Goal: Task Accomplishment & Management: Use online tool/utility

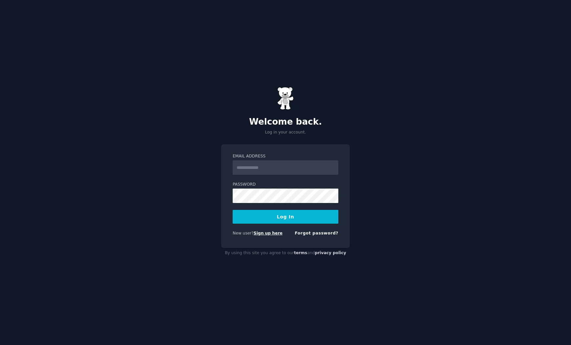
type input "**********"
click at [267, 234] on link "Sign up here" at bounding box center [268, 233] width 29 height 5
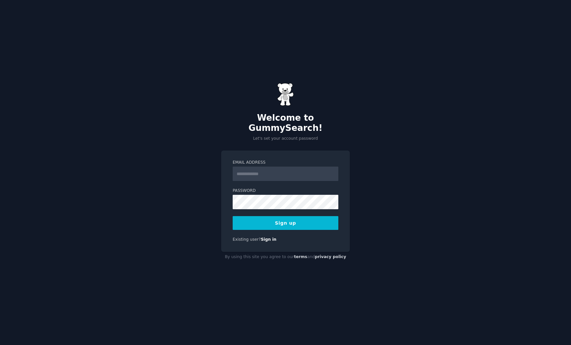
click at [269, 170] on input "Email Address" at bounding box center [286, 174] width 106 height 14
type input "**********"
click at [245, 169] on input "**********" at bounding box center [286, 174] width 106 height 14
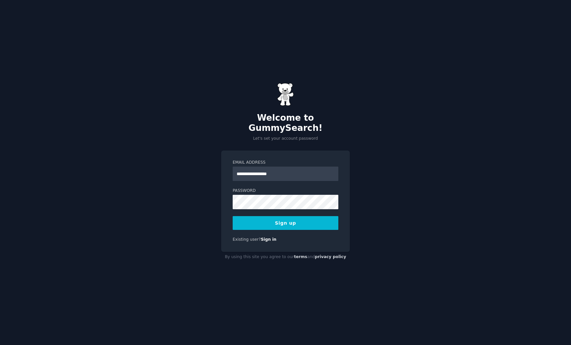
click at [225, 206] on div "**********" at bounding box center [285, 201] width 129 height 101
click at [270, 216] on button "Sign up" at bounding box center [286, 223] width 106 height 14
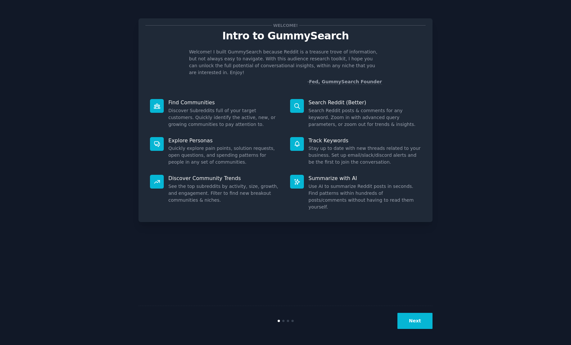
click at [408, 318] on button "Next" at bounding box center [415, 321] width 35 height 16
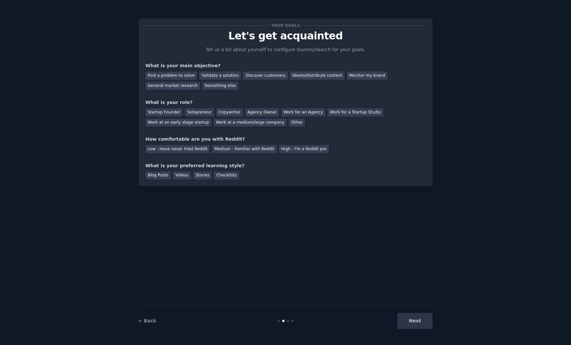
click at [408, 318] on div "Next" at bounding box center [384, 321] width 98 height 16
click at [408, 320] on div "Next" at bounding box center [384, 321] width 98 height 16
click at [413, 322] on div "Next" at bounding box center [384, 321] width 98 height 16
click at [413, 323] on div "Next" at bounding box center [384, 321] width 98 height 16
click at [354, 78] on div "Monitor my brand" at bounding box center [367, 76] width 40 height 8
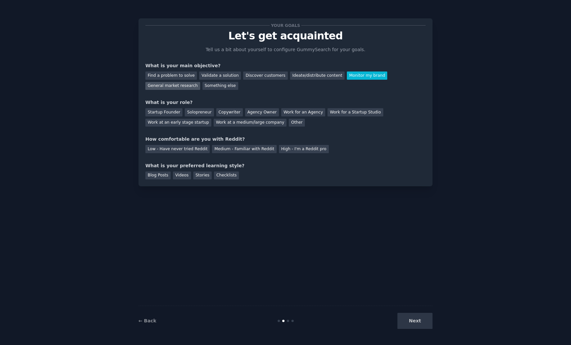
click at [182, 86] on div "General market research" at bounding box center [172, 86] width 55 height 8
click at [183, 75] on div "Find a problem to solve" at bounding box center [171, 76] width 52 height 8
click at [211, 76] on div "Validate a solution" at bounding box center [220, 76] width 42 height 8
click at [252, 77] on div "Discover customers" at bounding box center [265, 76] width 44 height 8
click at [164, 110] on div "Startup Founder" at bounding box center [163, 112] width 37 height 8
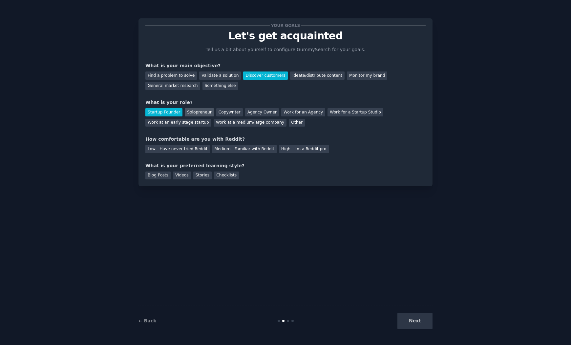
click at [190, 111] on div "Solopreneur" at bounding box center [199, 112] width 29 height 8
click at [164, 111] on div "Startup Founder" at bounding box center [163, 112] width 37 height 8
click at [293, 149] on div "High - I'm a Reddit pro" at bounding box center [304, 149] width 50 height 8
click at [156, 174] on div "Blog Posts" at bounding box center [157, 176] width 25 height 8
click at [186, 178] on div "Videos" at bounding box center [182, 176] width 18 height 8
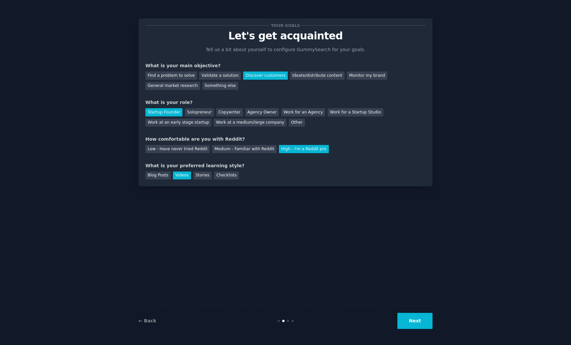
click at [409, 313] on button "Next" at bounding box center [415, 321] width 35 height 16
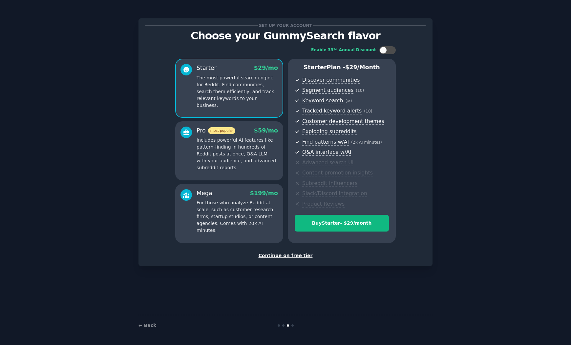
click at [286, 257] on div "Continue on free tier" at bounding box center [285, 255] width 280 height 7
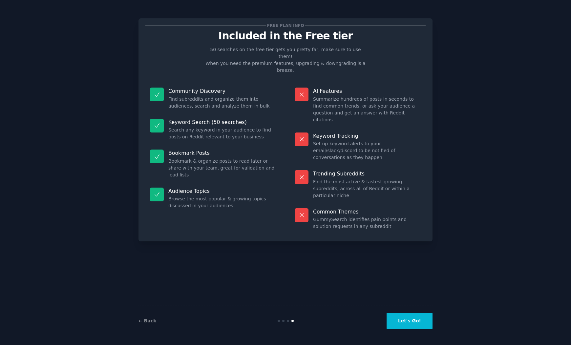
click at [404, 324] on button "Let's Go!" at bounding box center [410, 321] width 46 height 16
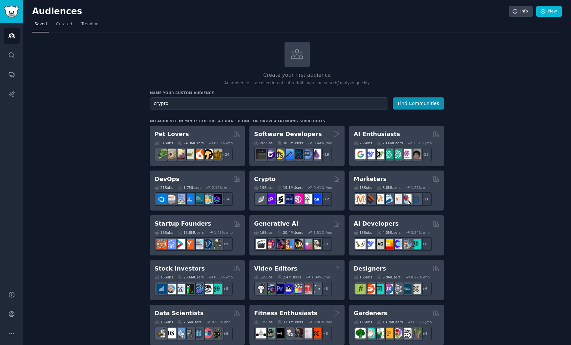
type input "crypto"
click at [393, 98] on button "Find Communities" at bounding box center [418, 104] width 51 height 12
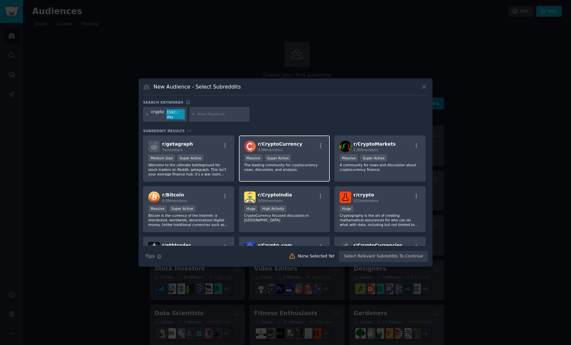
click at [295, 166] on p "The leading community for cryptocurrency news, discussion, and analysis." at bounding box center [284, 167] width 81 height 9
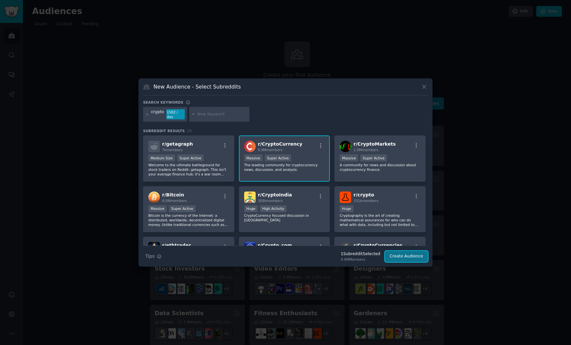
click at [388, 254] on button "Create Audience" at bounding box center [406, 256] width 43 height 11
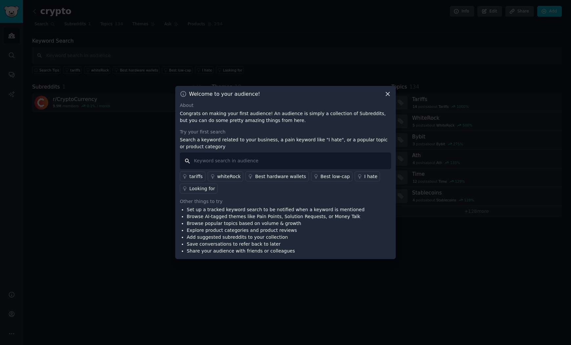
click at [287, 155] on input "text" at bounding box center [285, 161] width 211 height 17
type input "AI Vibility"
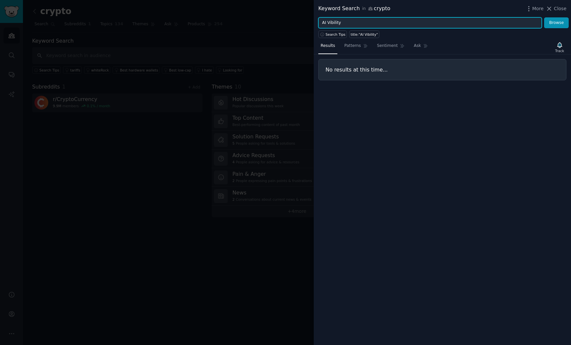
click at [359, 21] on input "AI Vibility" at bounding box center [430, 22] width 224 height 11
type input "AI Visibility"
click at [544, 17] on button "Browse" at bounding box center [556, 22] width 25 height 11
click at [555, 12] on div "More Close" at bounding box center [546, 9] width 41 height 8
click at [555, 9] on span "Close" at bounding box center [560, 8] width 12 height 7
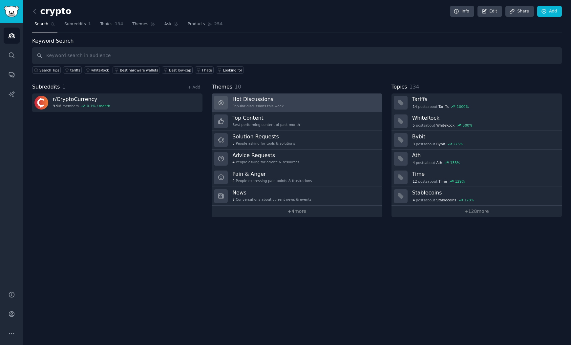
click at [270, 106] on div "Popular discussions this week" at bounding box center [257, 106] width 51 height 5
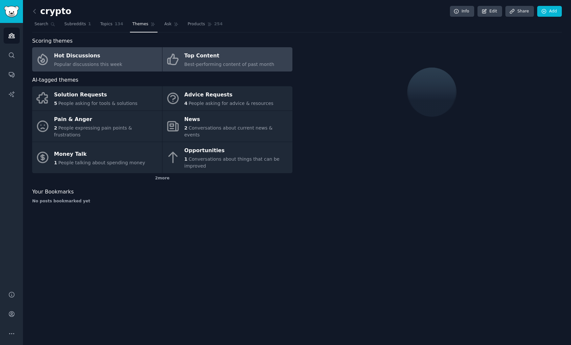
click at [197, 61] on div "Best-performing content of past month" at bounding box center [230, 64] width 90 height 7
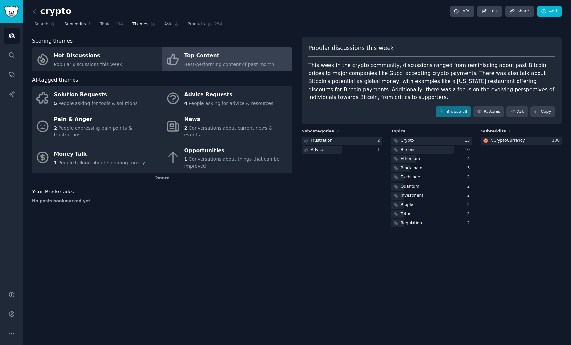
click at [77, 25] on span "Subreddits" at bounding box center [75, 24] width 22 height 6
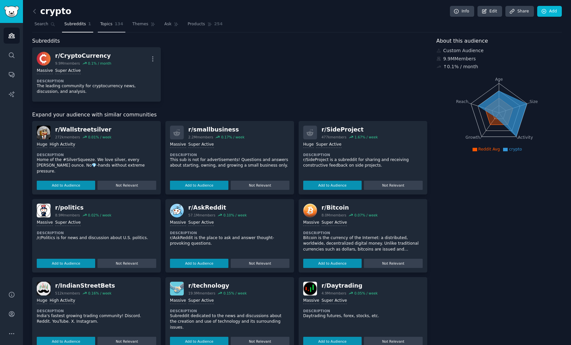
click at [103, 25] on span "Topics" at bounding box center [106, 24] width 12 height 6
